Goal: Obtain resource: Download file/media

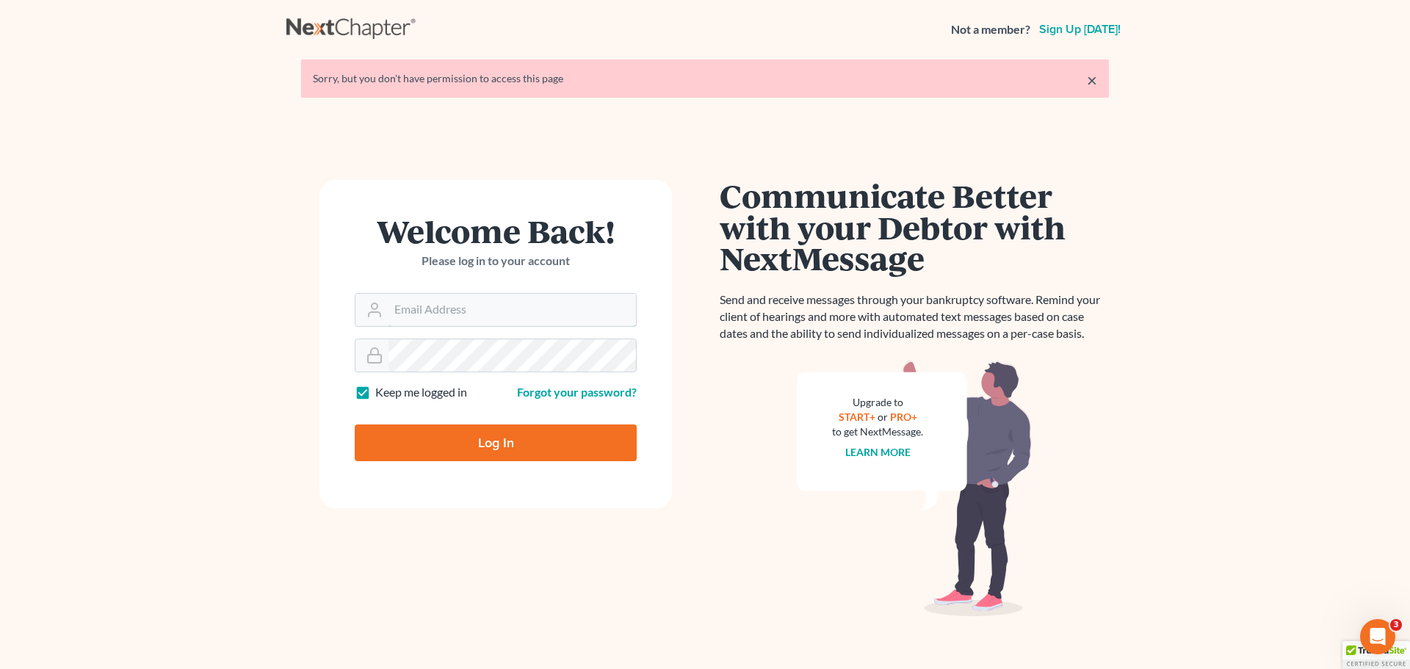
type input "[PERSON_NAME][EMAIL_ADDRESS][DOMAIN_NAME]"
click at [551, 454] on input "Log In" at bounding box center [496, 442] width 282 height 37
type input "Thinking..."
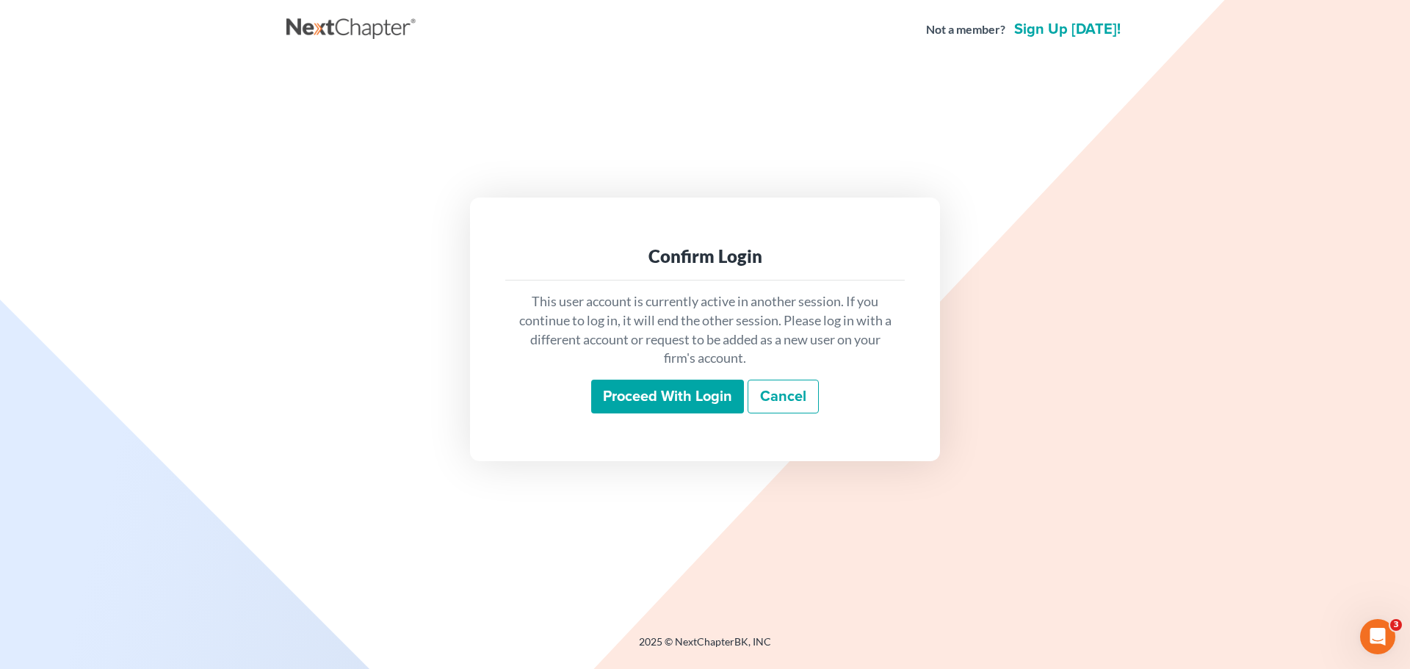
click at [700, 400] on input "Proceed with login" at bounding box center [667, 397] width 153 height 34
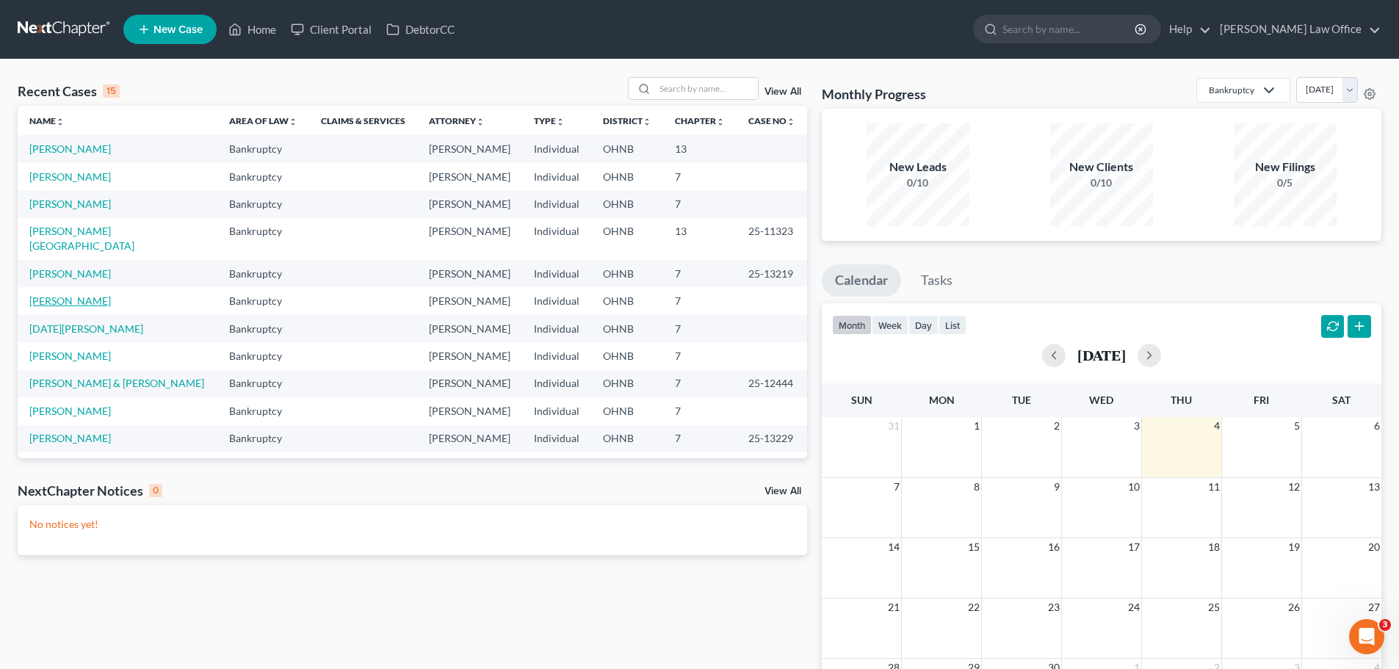
click at [79, 294] on link "Dichazy, Paul" at bounding box center [69, 300] width 81 height 12
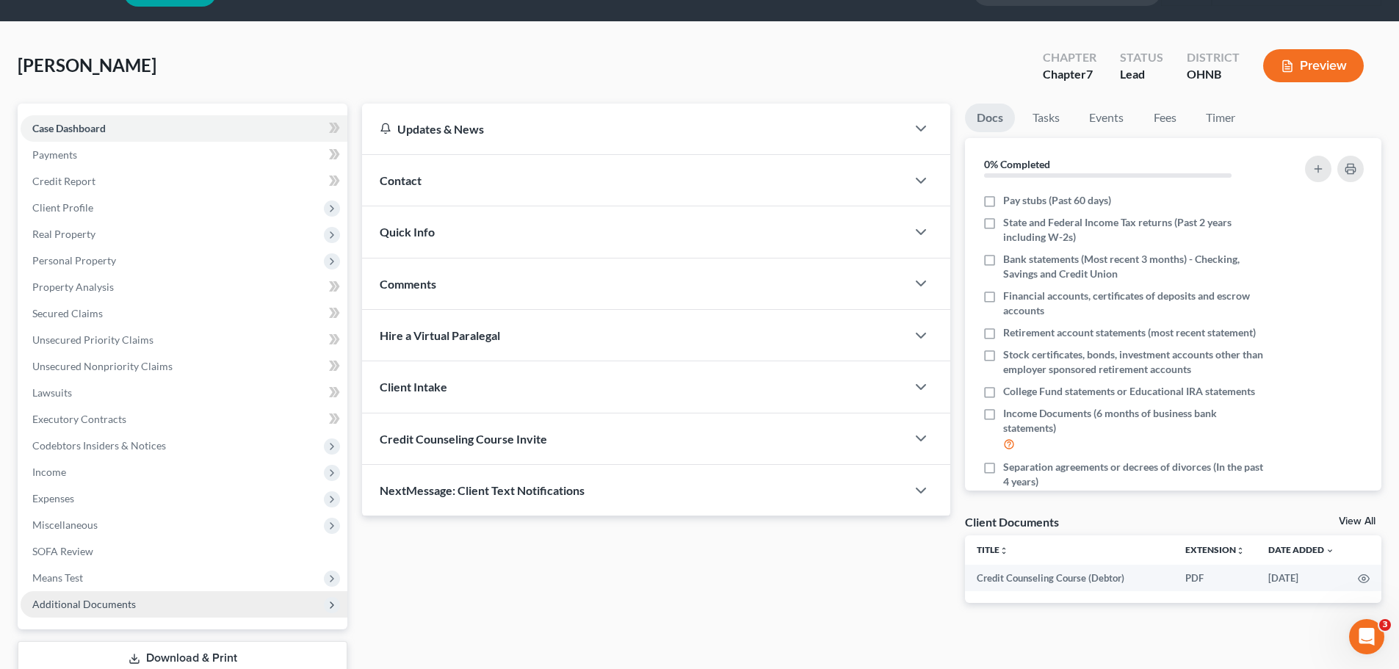
scroll to position [65, 0]
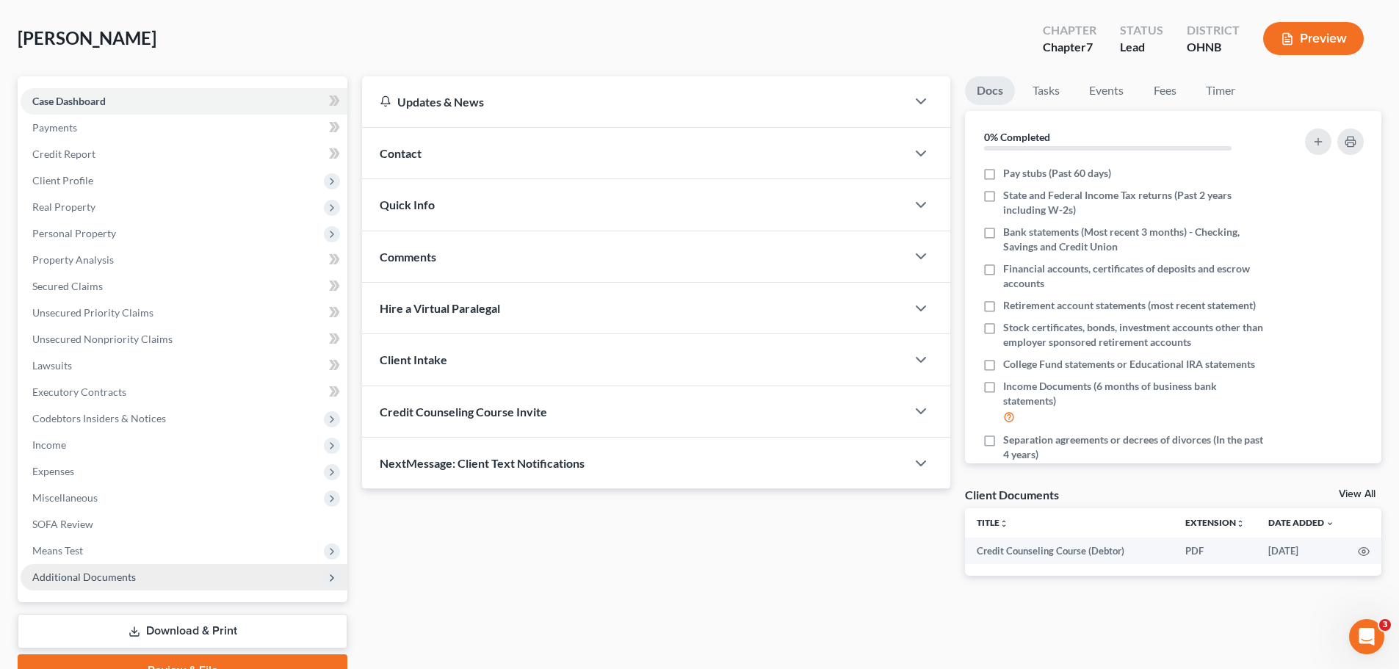
click at [325, 577] on icon at bounding box center [332, 578] width 16 height 16
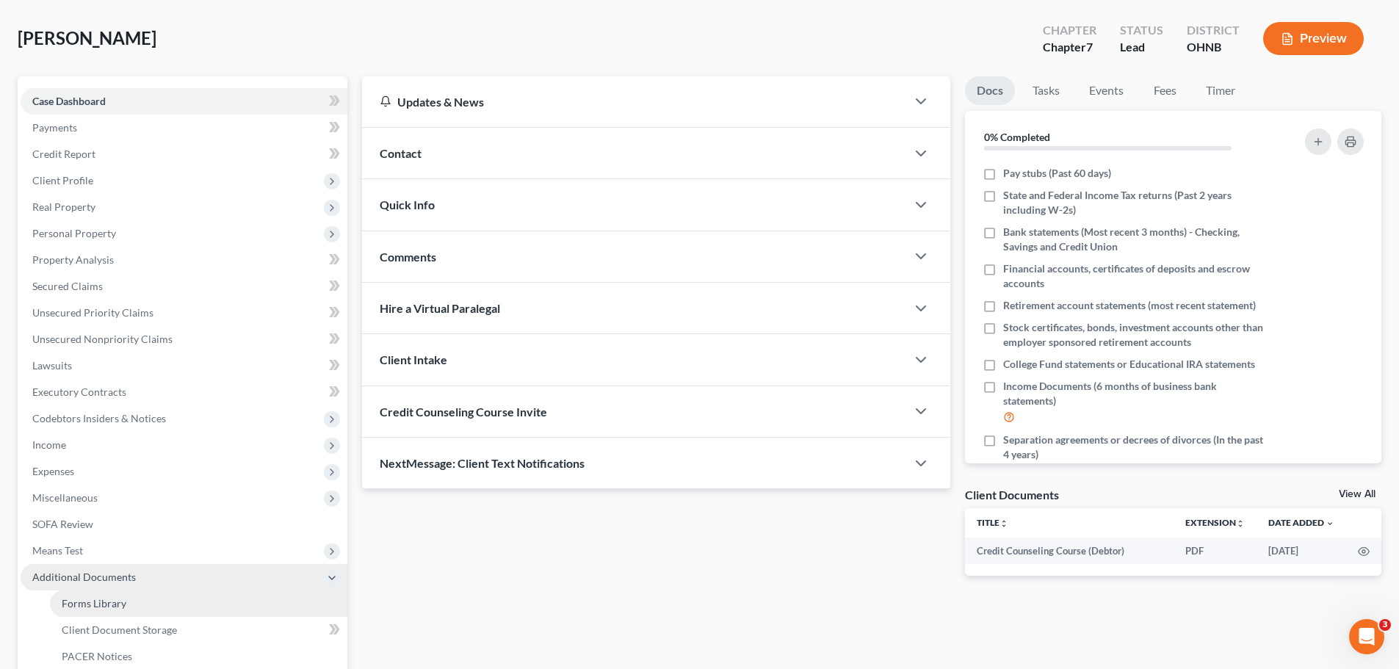
click at [155, 600] on link "Forms Library" at bounding box center [198, 603] width 297 height 26
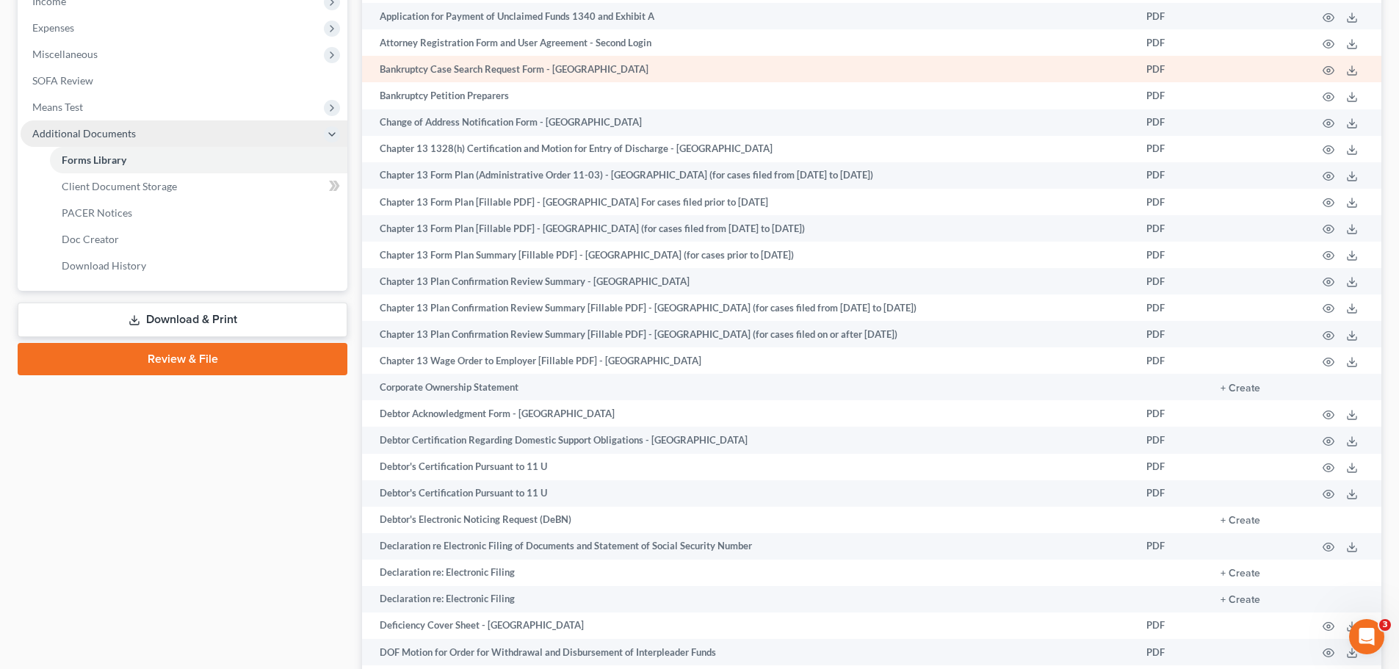
scroll to position [514, 0]
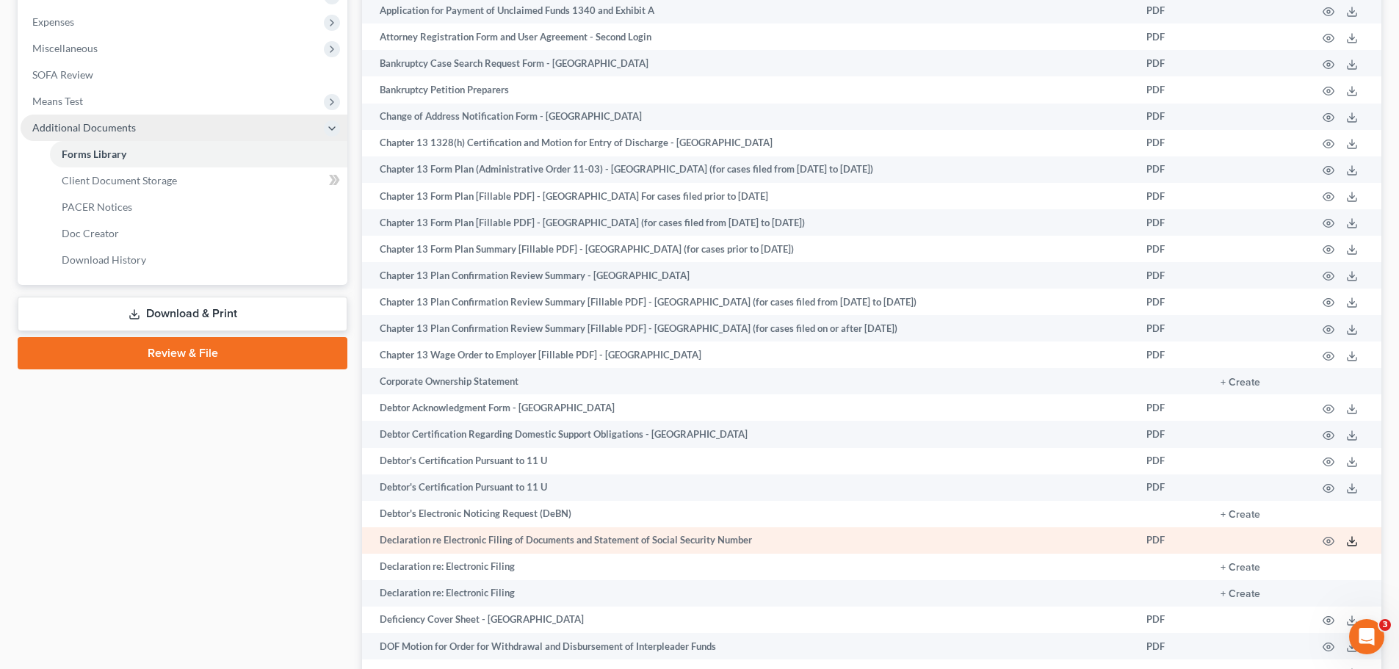
click at [1350, 547] on icon at bounding box center [1352, 541] width 12 height 12
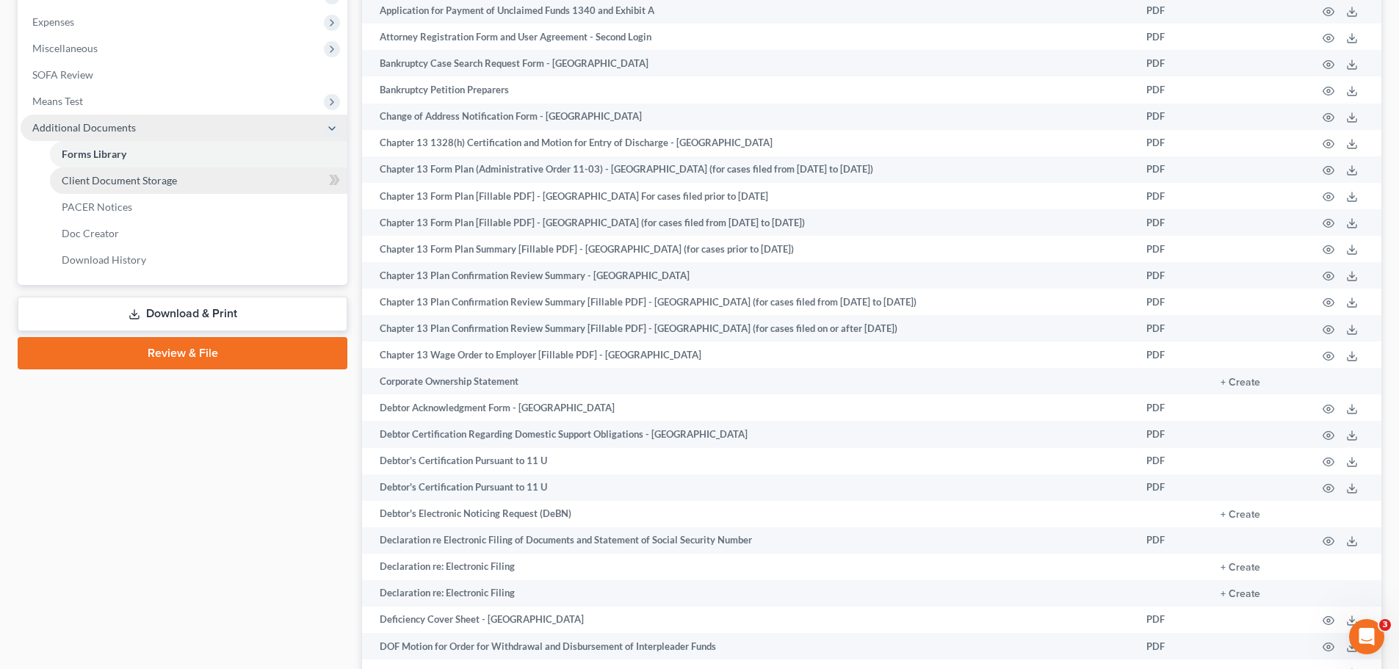
click at [180, 182] on link "Client Document Storage" at bounding box center [198, 180] width 297 height 26
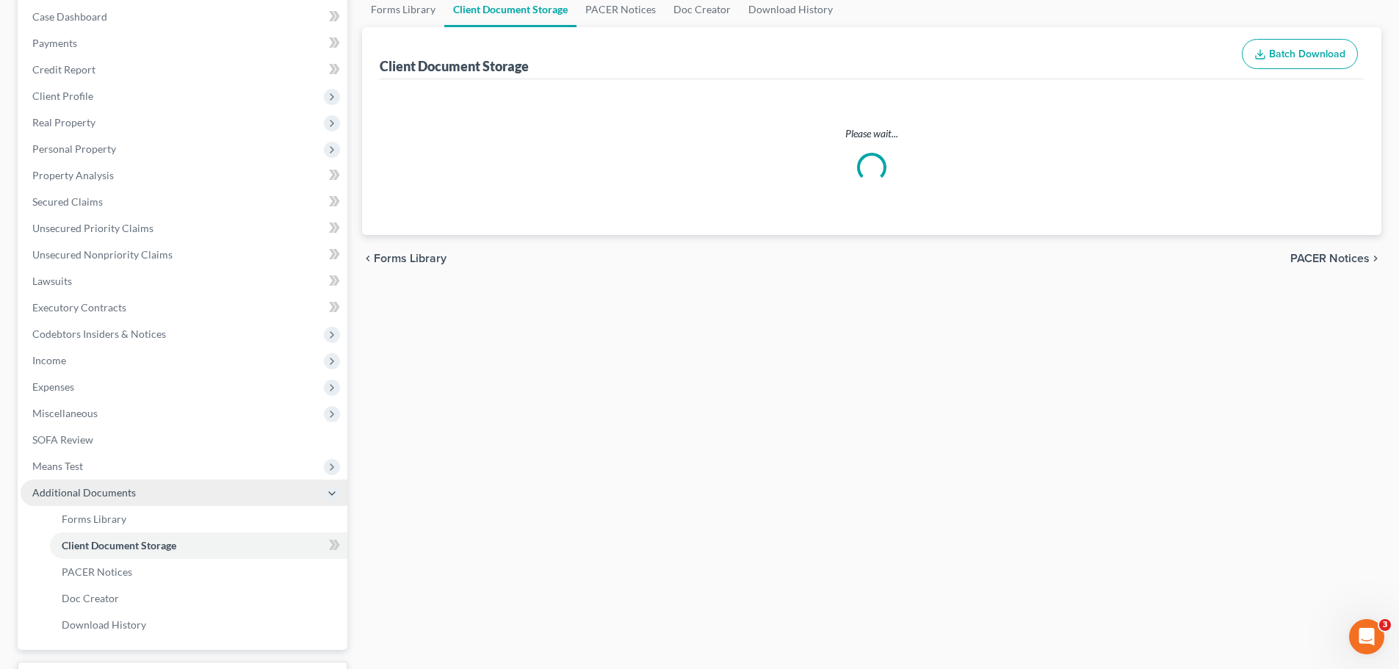
scroll to position [18, 0]
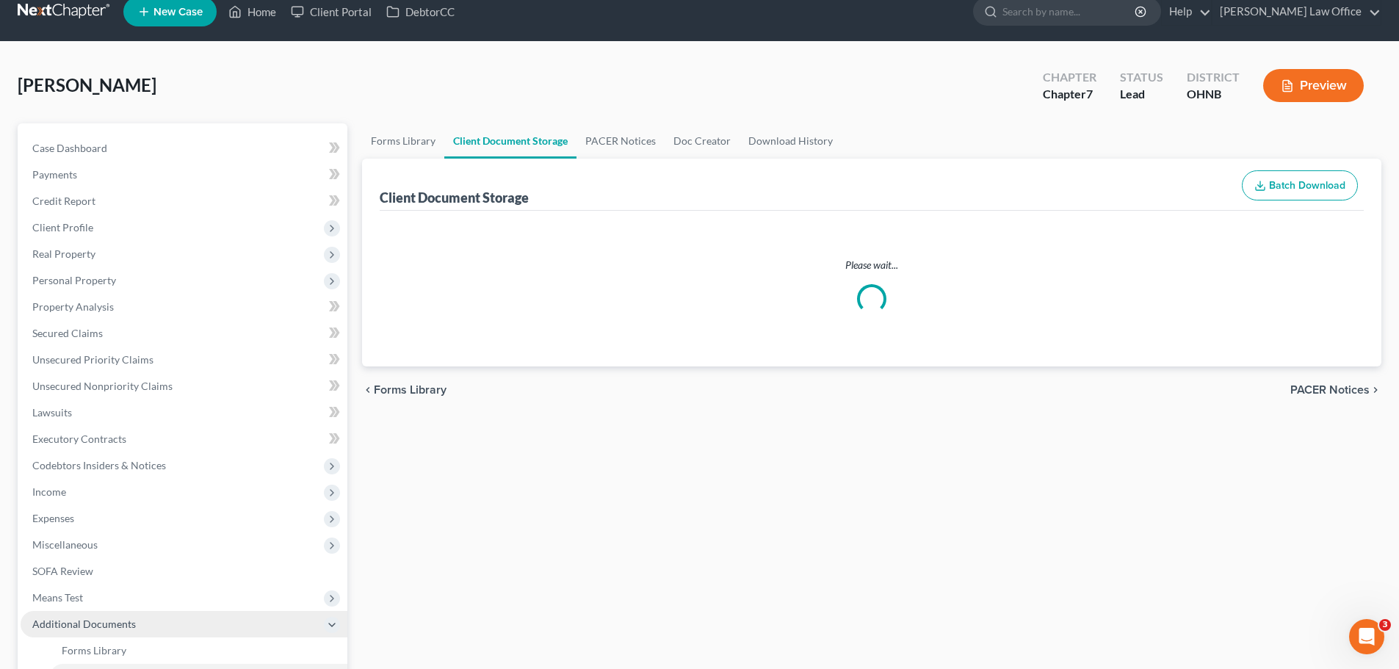
select select "5"
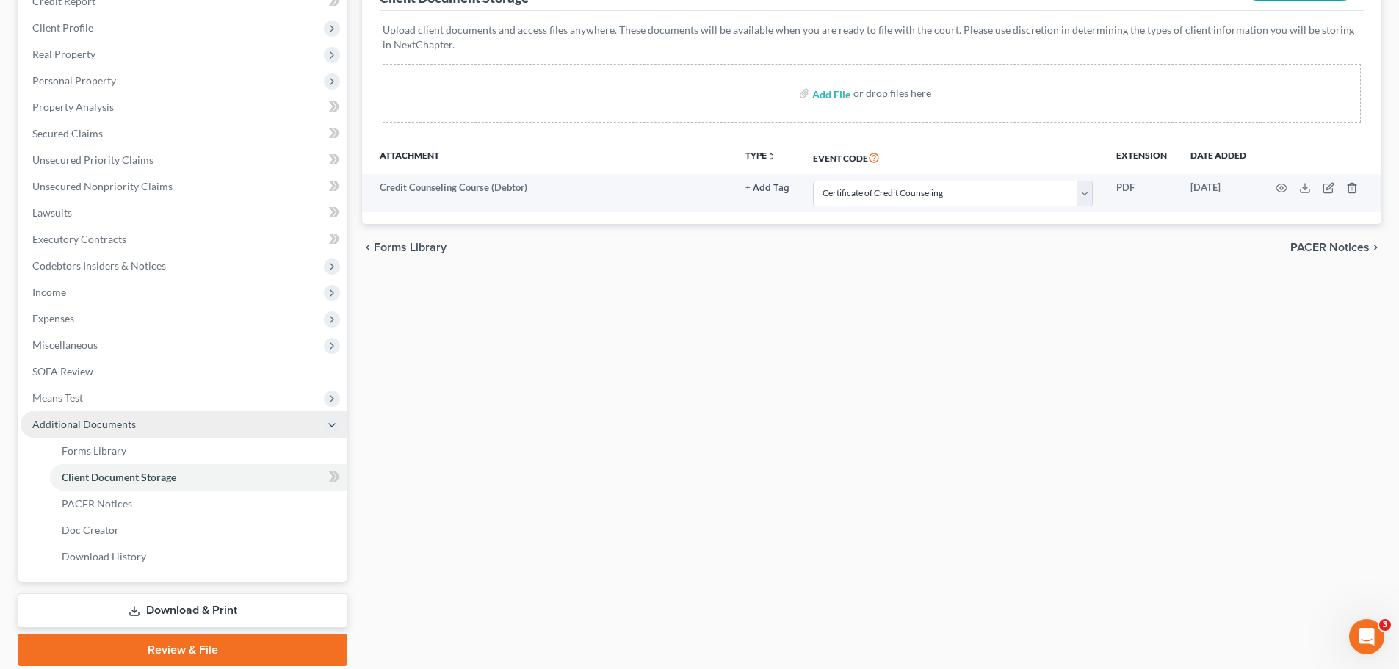
scroll to position [220, 0]
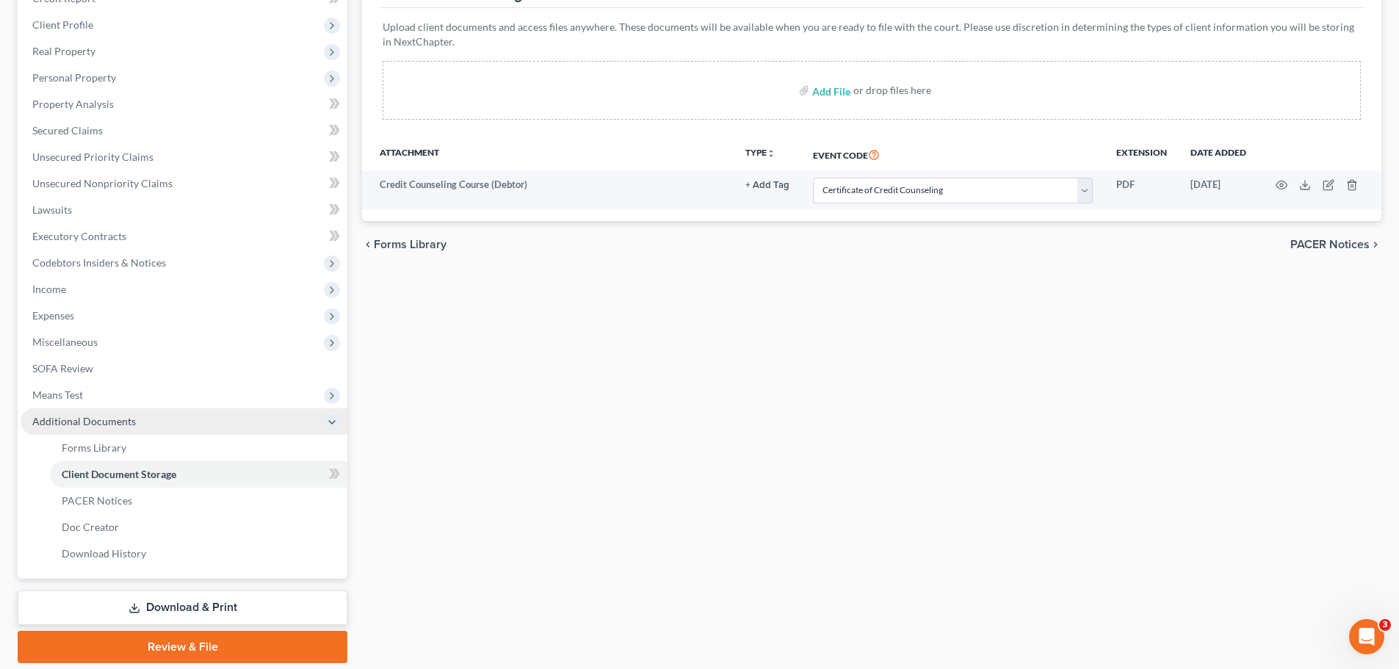
click at [181, 609] on link "Download & Print" at bounding box center [183, 607] width 330 height 35
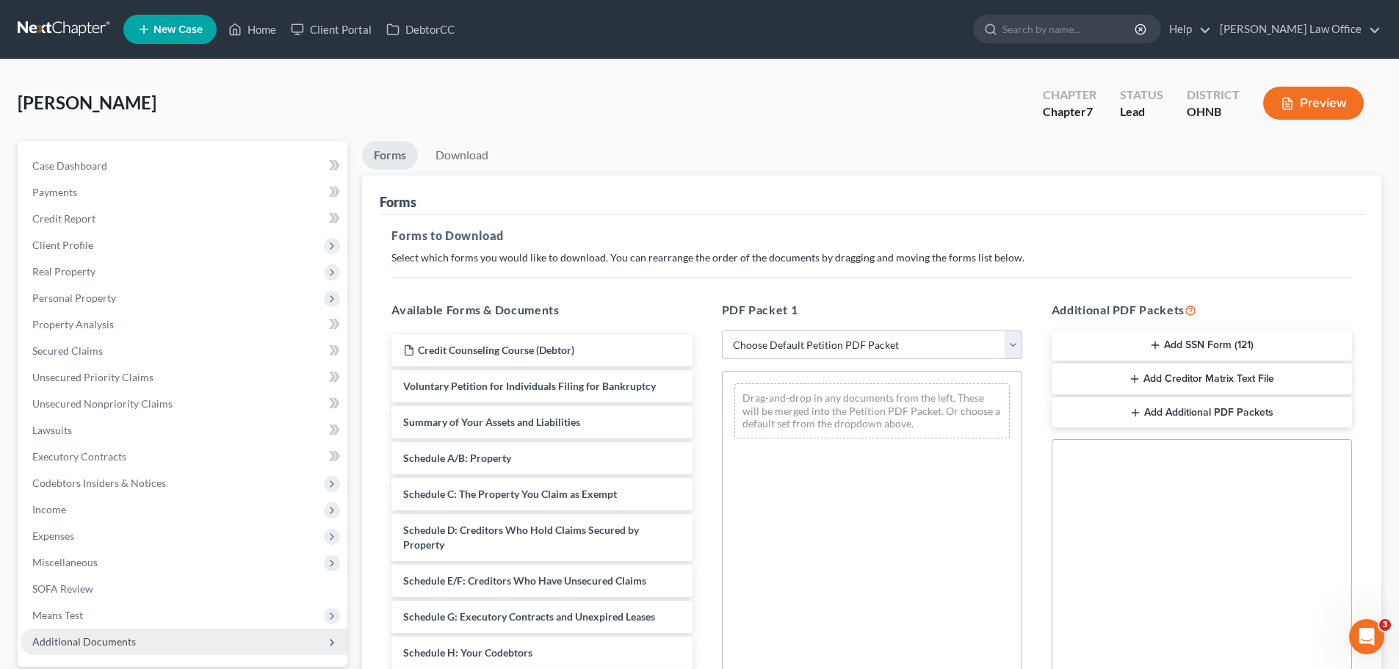
click at [1011, 349] on select "Choose Default Petition PDF Packet Complete Bankruptcy Petition (all forms and …" at bounding box center [872, 344] width 300 height 29
select select "0"
click at [722, 330] on select "Choose Default Petition PDF Packet Complete Bankruptcy Petition (all forms and …" at bounding box center [872, 344] width 300 height 29
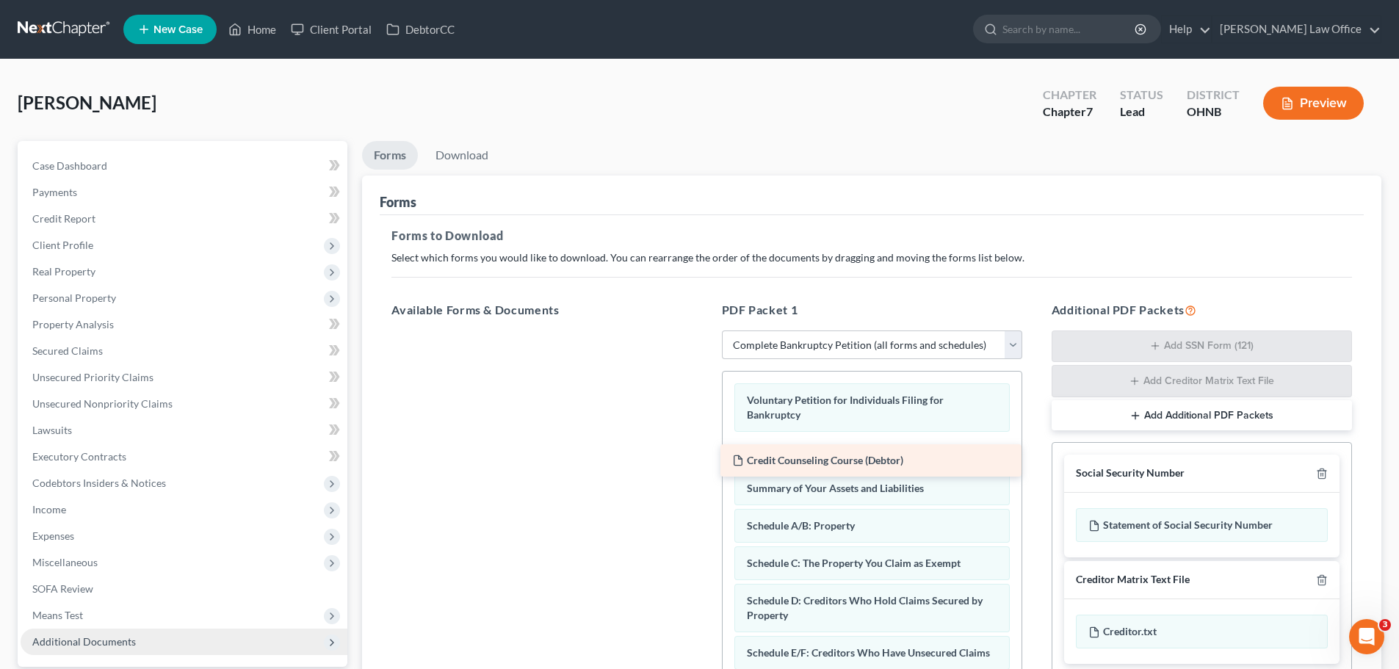
drag, startPoint x: 589, startPoint y: 350, endPoint x: 918, endPoint y: 460, distance: 346.9
click at [703, 330] on div "Credit Counseling Course (Debtor) Credit Counseling Course (Debtor)" at bounding box center [542, 330] width 324 height 0
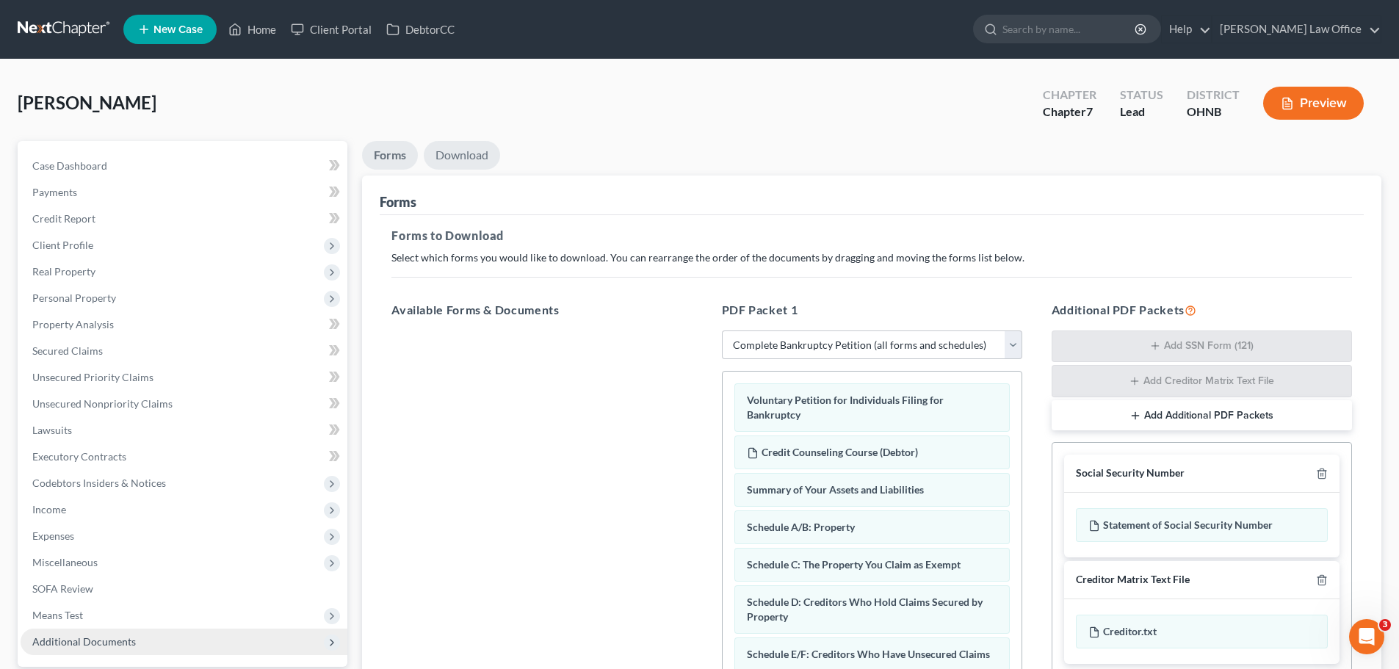
click at [477, 159] on link "Download" at bounding box center [462, 155] width 76 height 29
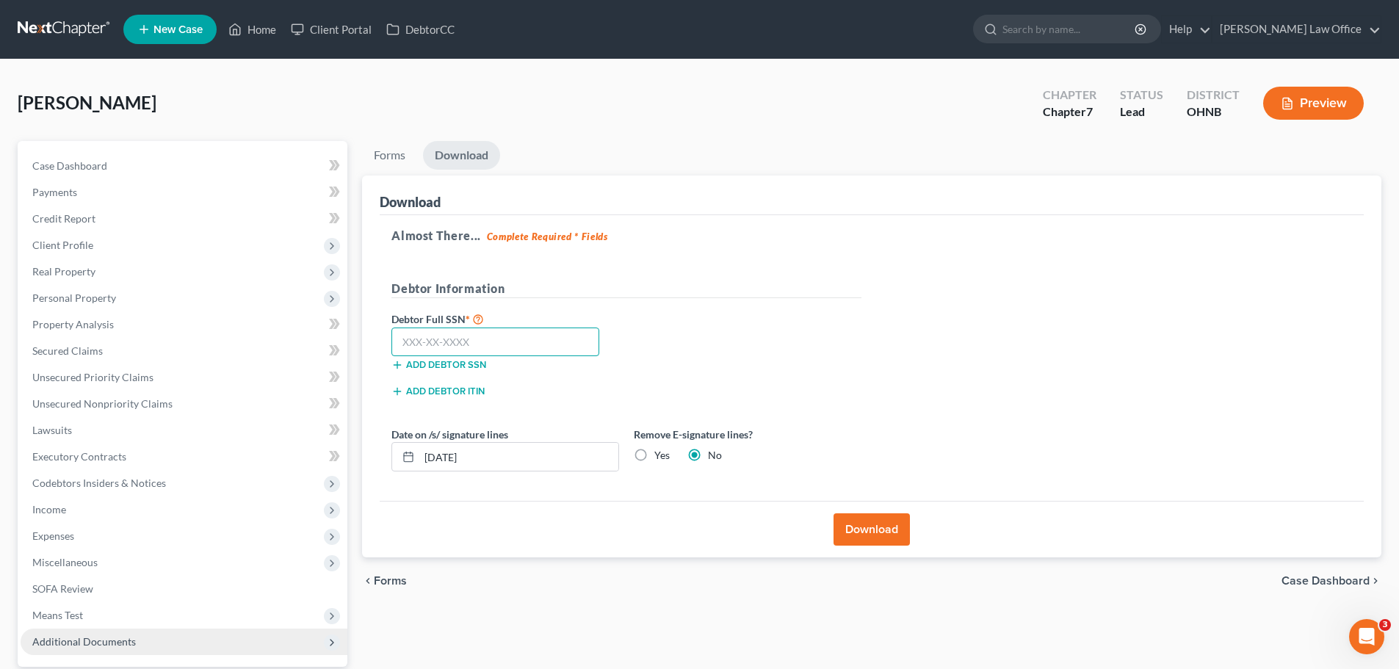
click at [519, 355] on input "text" at bounding box center [495, 341] width 208 height 29
type input "273-60-8383"
click at [654, 458] on label "Yes" at bounding box center [661, 455] width 15 height 15
click at [660, 457] on input "Yes" at bounding box center [665, 453] width 10 height 10
radio input "true"
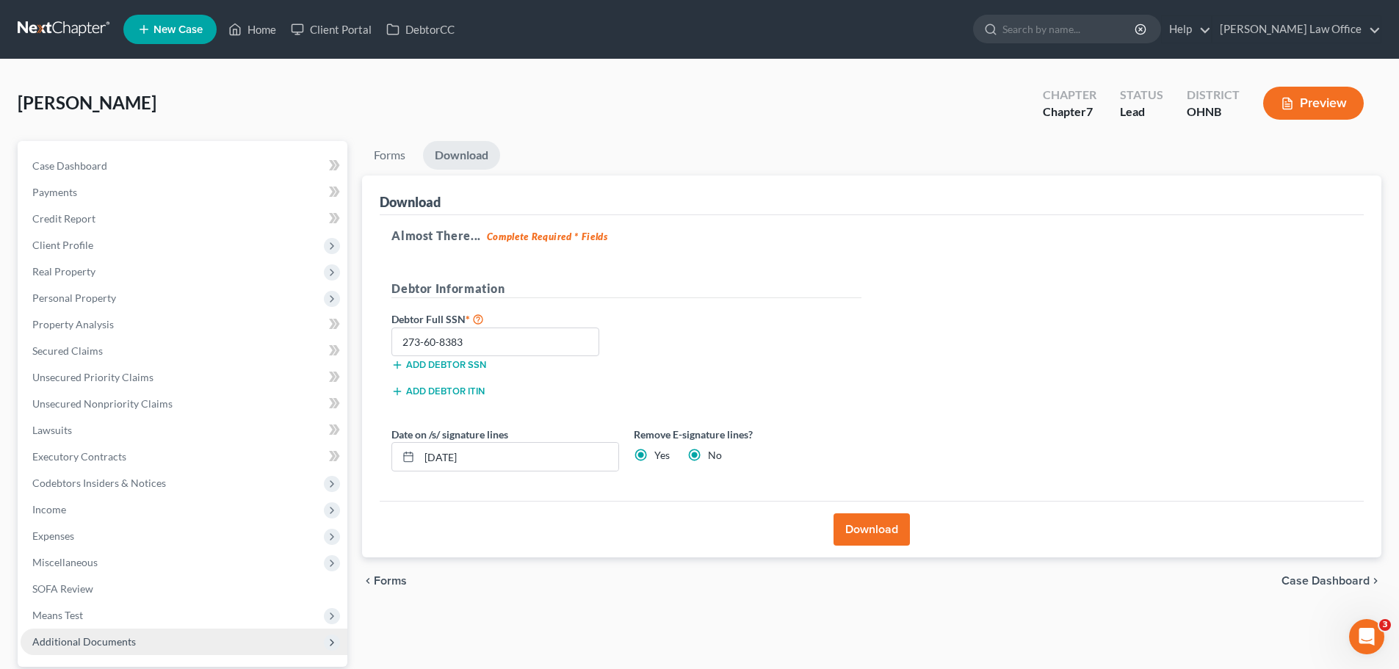
radio input "false"
click at [863, 537] on button "Download" at bounding box center [871, 529] width 76 height 32
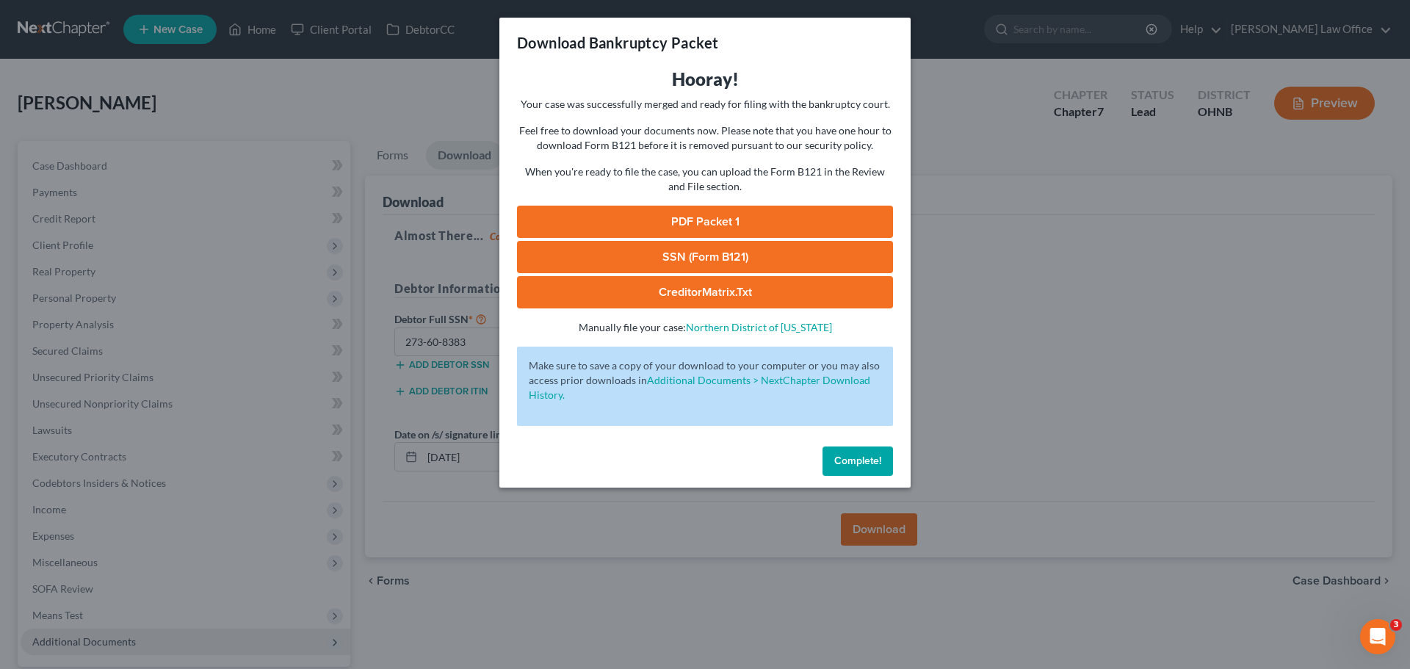
click at [877, 457] on span "Complete!" at bounding box center [857, 460] width 47 height 12
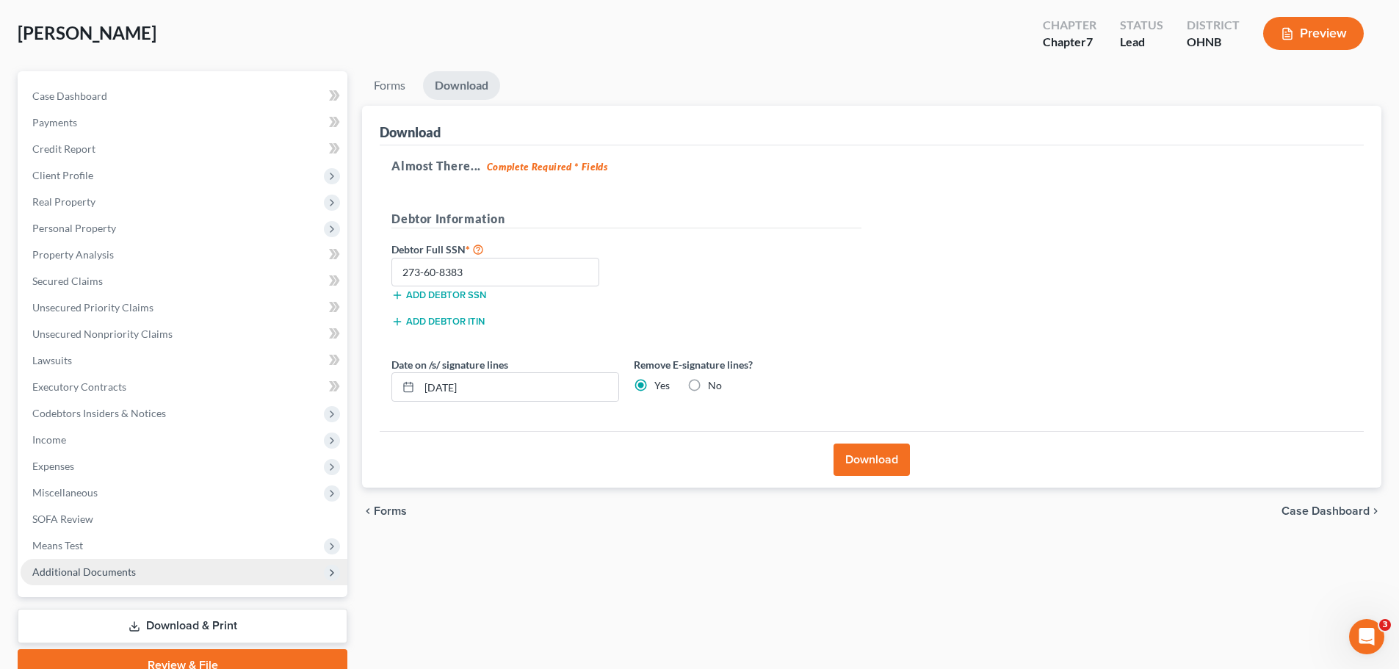
scroll to position [138, 0]
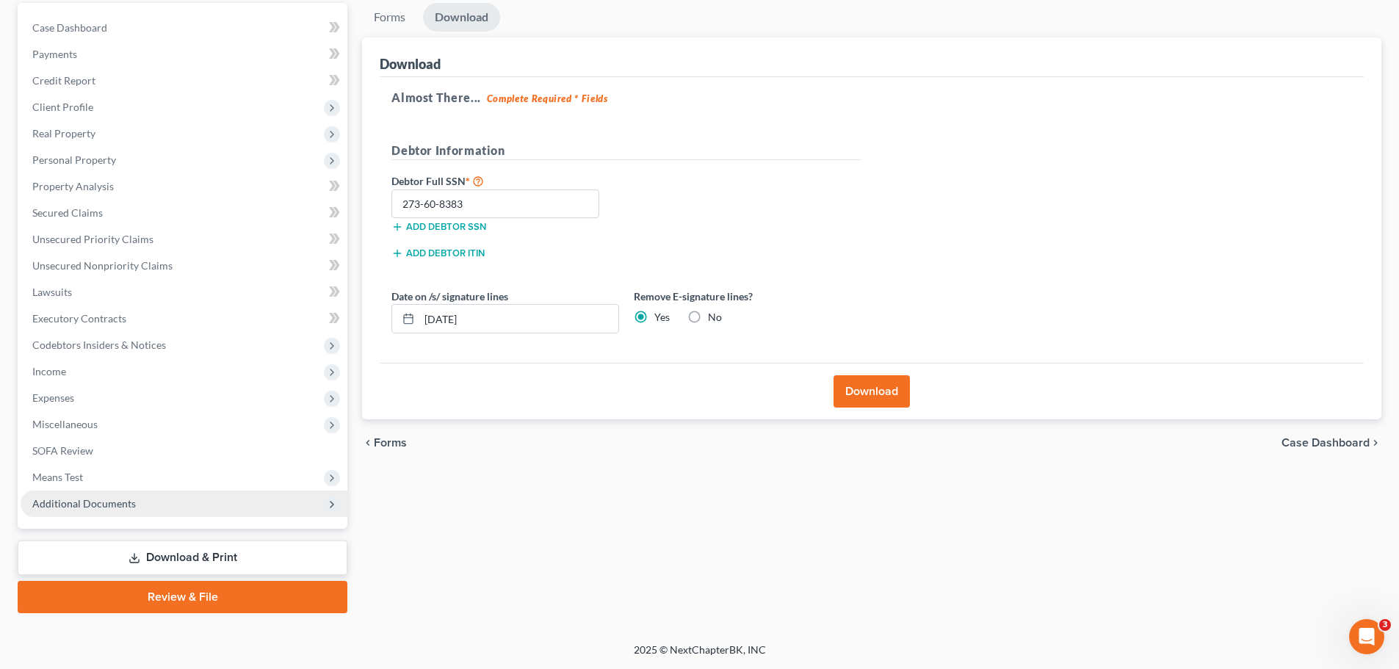
click at [327, 499] on icon at bounding box center [332, 505] width 12 height 12
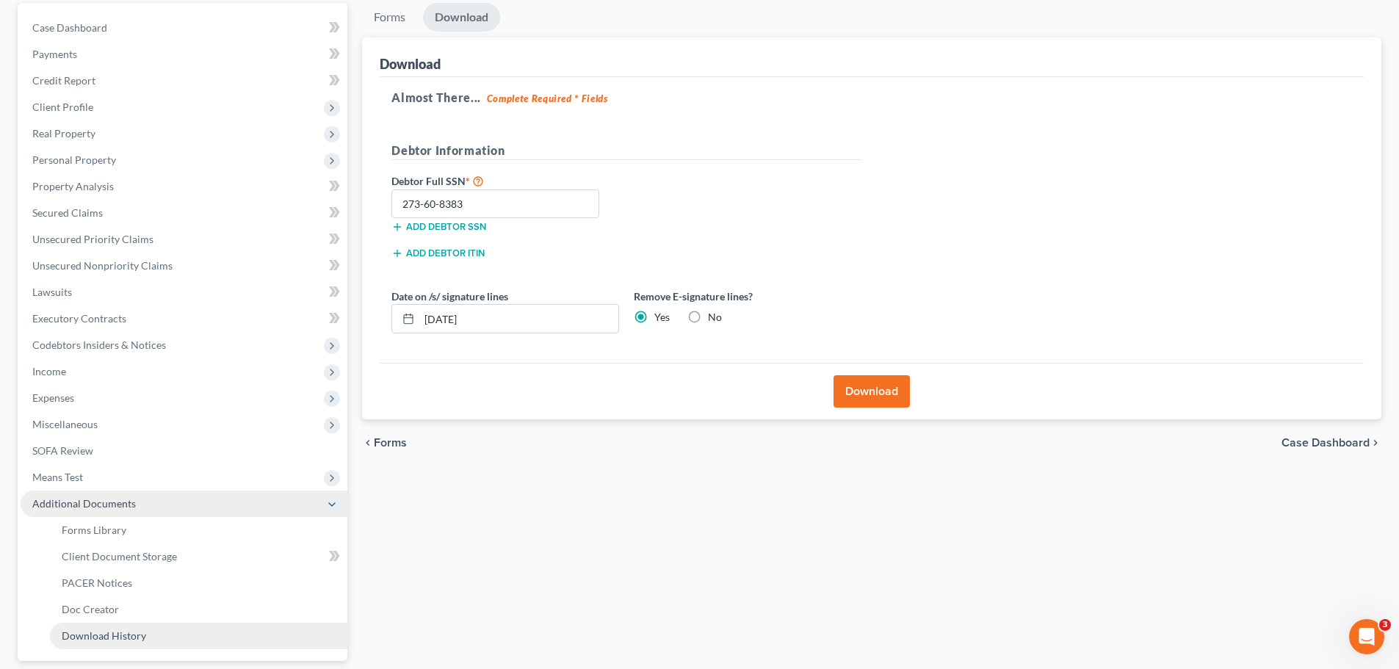
click at [112, 632] on span "Download History" at bounding box center [104, 635] width 84 height 12
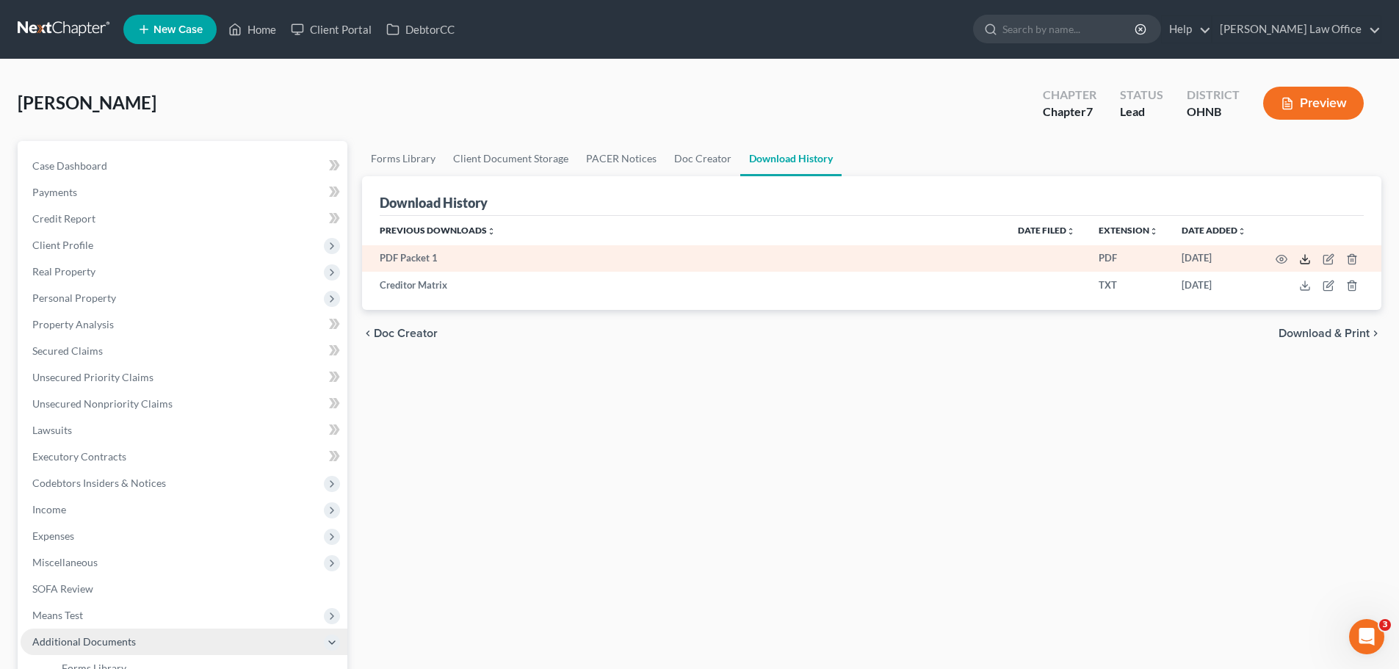
click at [1308, 260] on icon at bounding box center [1305, 259] width 12 height 12
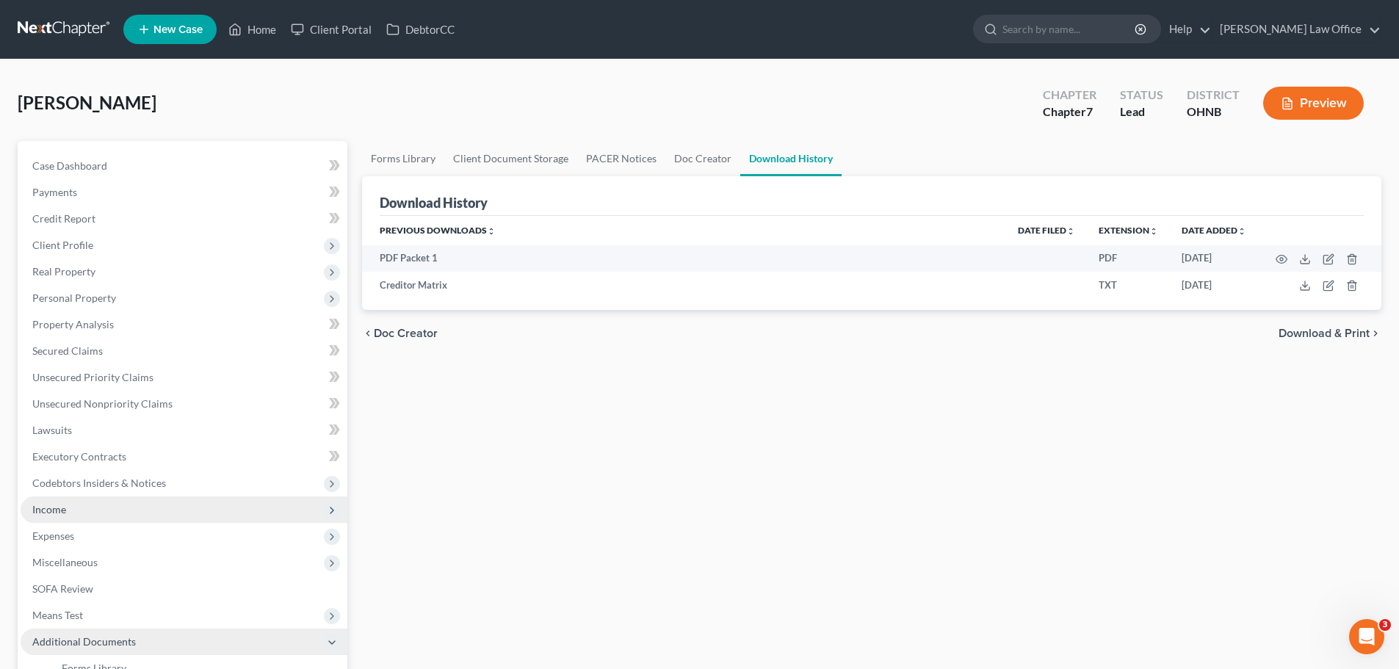
click at [66, 507] on span "Income" at bounding box center [184, 509] width 327 height 26
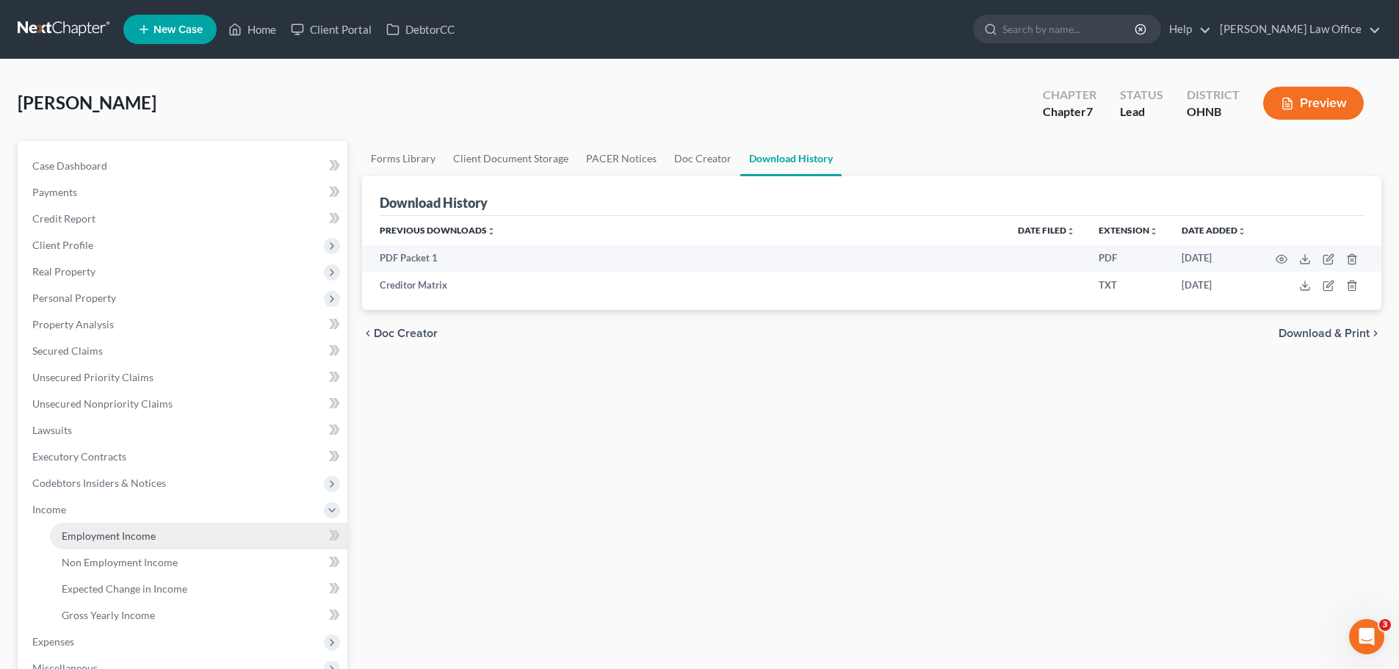
click at [101, 535] on span "Employment Income" at bounding box center [109, 535] width 94 height 12
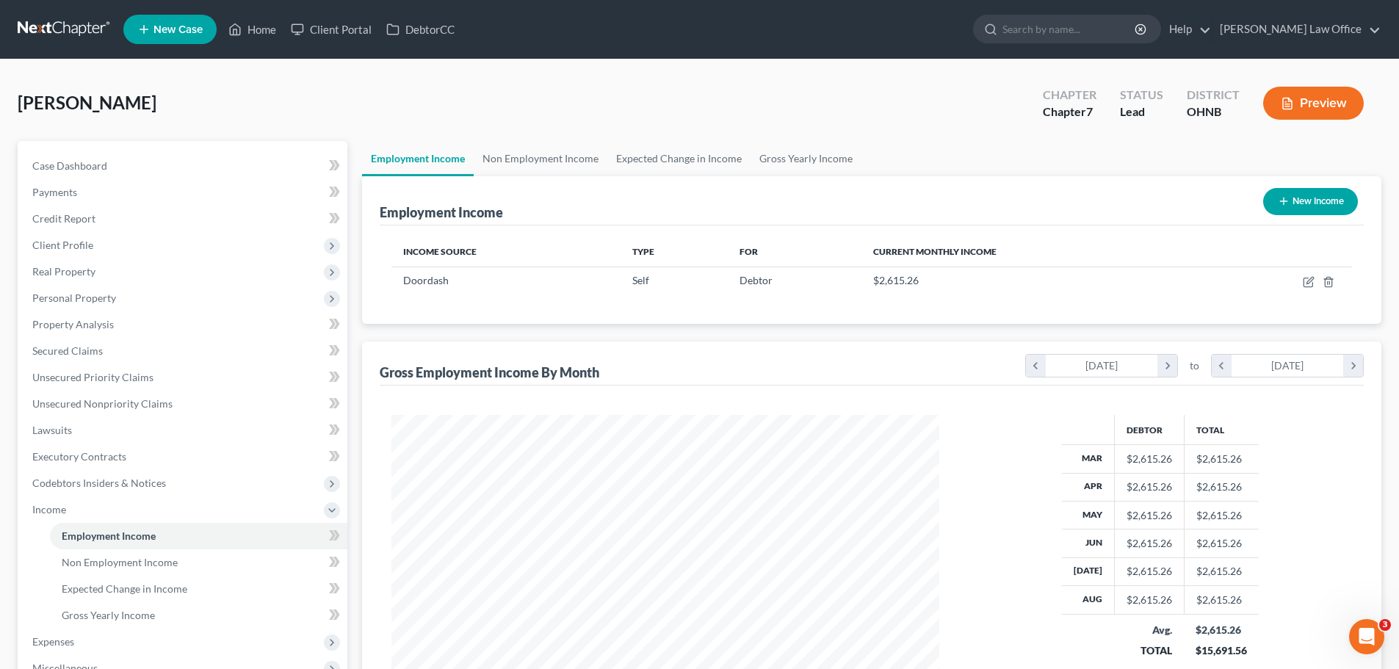
scroll to position [274, 577]
click at [112, 557] on span "Non Employment Income" at bounding box center [120, 562] width 116 height 12
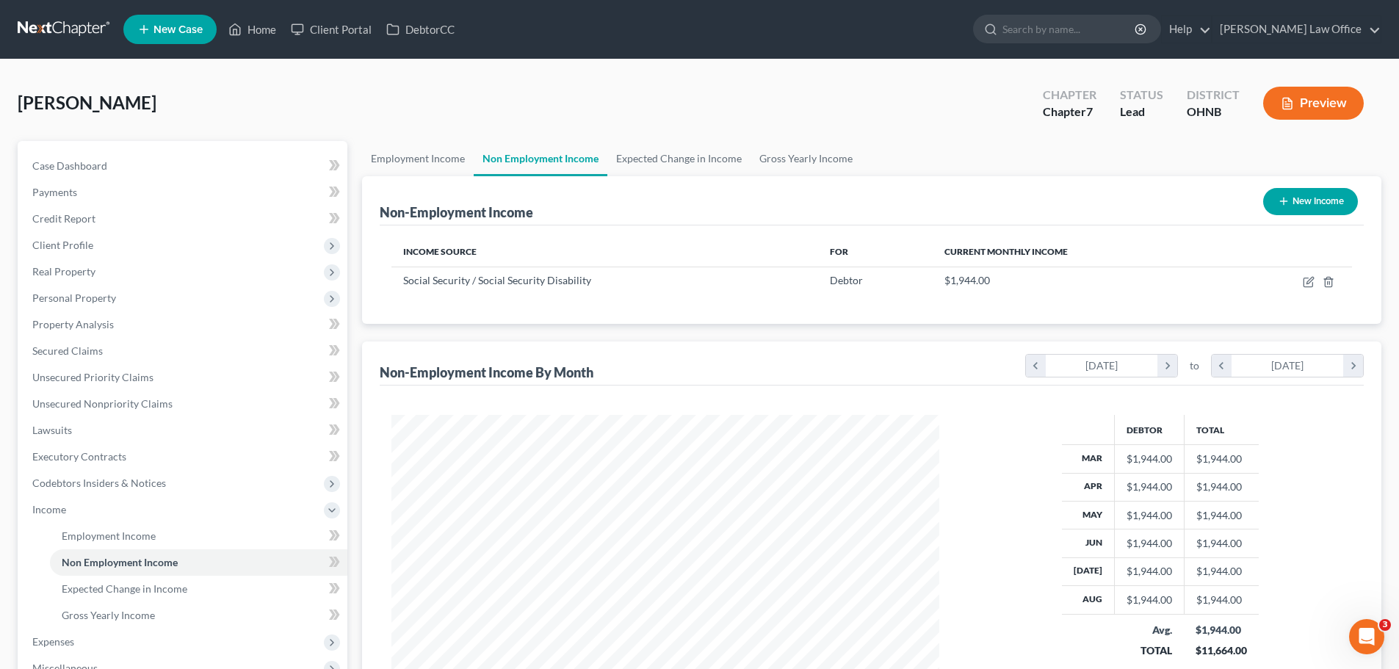
scroll to position [274, 577]
